Goal: Entertainment & Leisure: Consume media (video, audio)

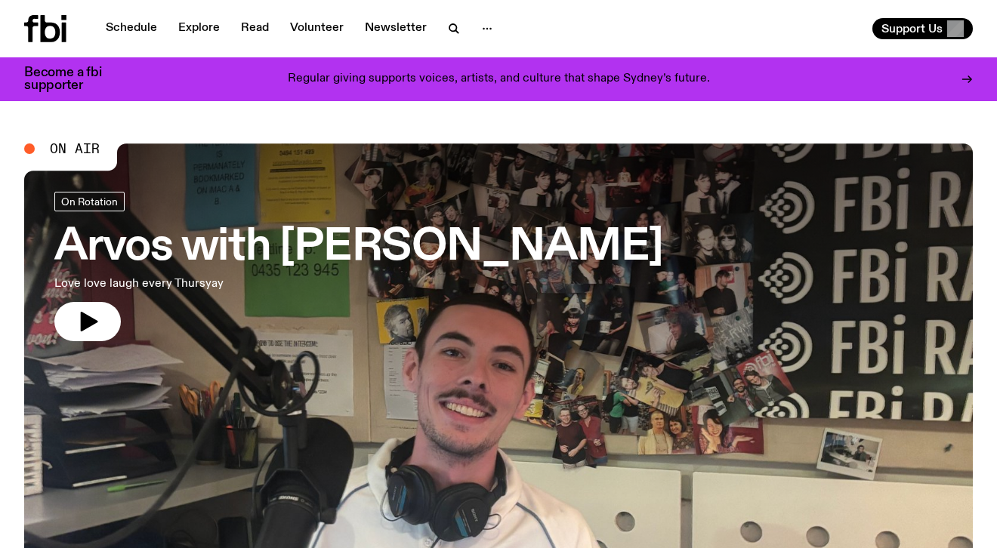
click at [451, 28] on icon "button" at bounding box center [454, 29] width 18 height 18
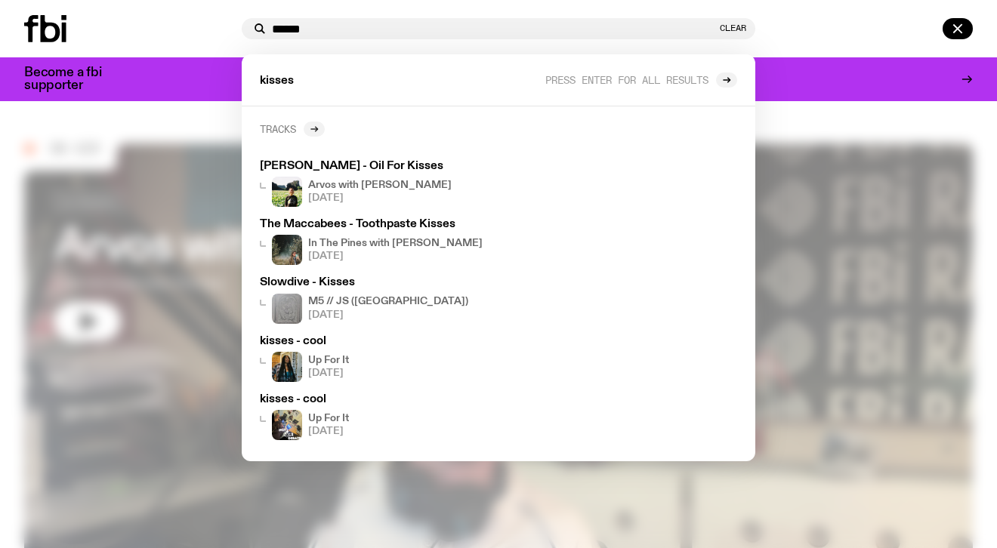
type input "******"
click at [313, 130] on icon at bounding box center [314, 129] width 9 height 9
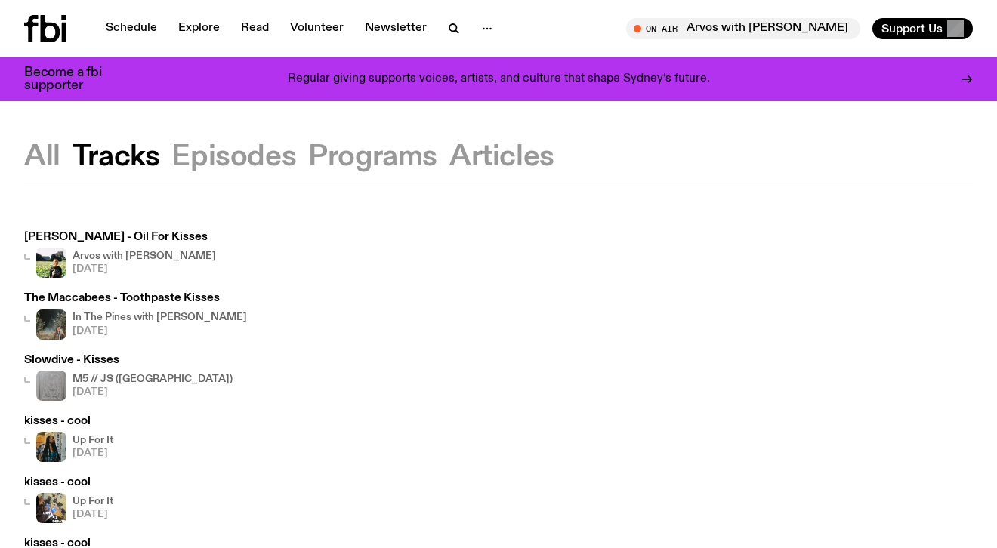
click at [308, 147] on button "Episodes" at bounding box center [372, 156] width 129 height 27
